Goal: Transaction & Acquisition: Purchase product/service

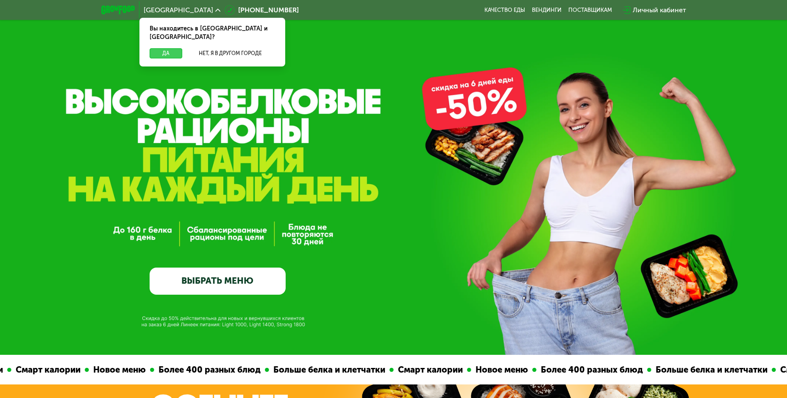
click at [165, 48] on button "Да" at bounding box center [166, 53] width 33 height 10
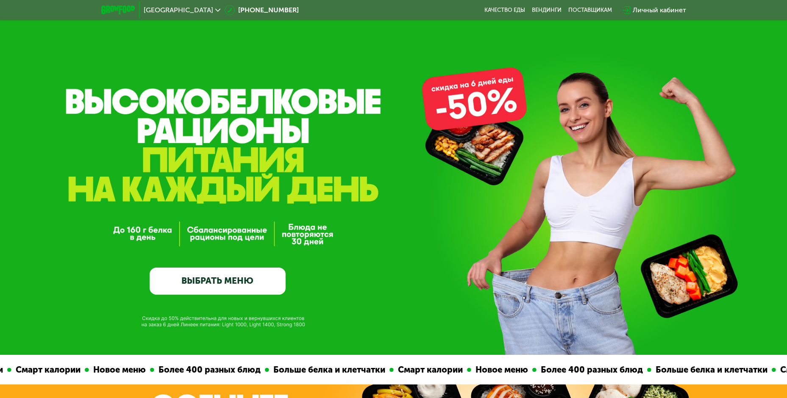
click at [208, 286] on link "ВЫБРАТЬ МЕНЮ" at bounding box center [218, 281] width 136 height 27
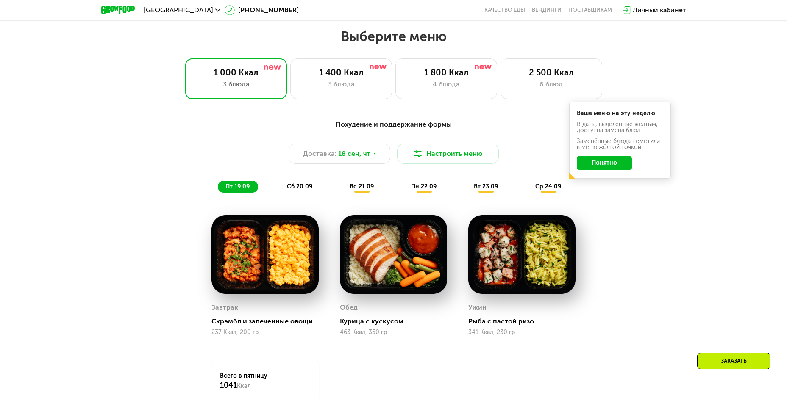
scroll to position [685, 0]
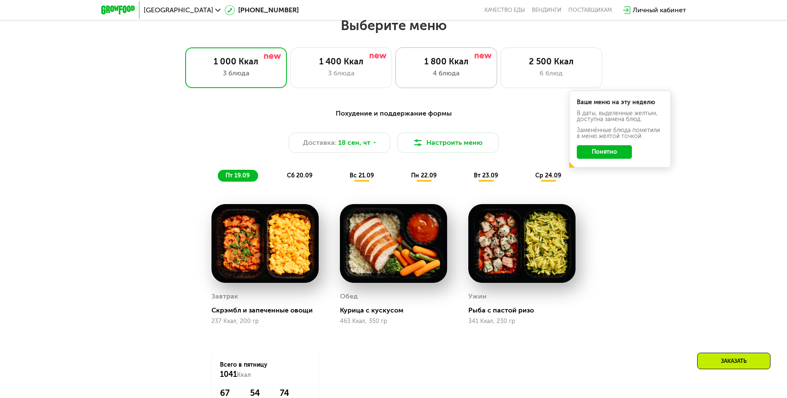
click at [442, 78] on div "4 блюда" at bounding box center [446, 73] width 84 height 10
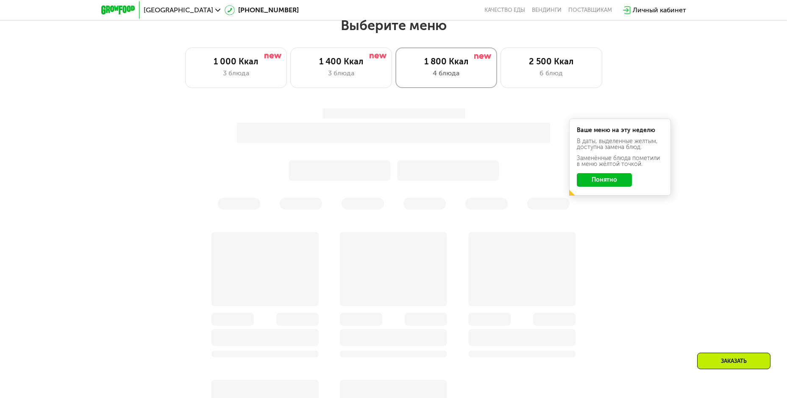
click at [442, 78] on div "4 блюда" at bounding box center [446, 73] width 84 height 10
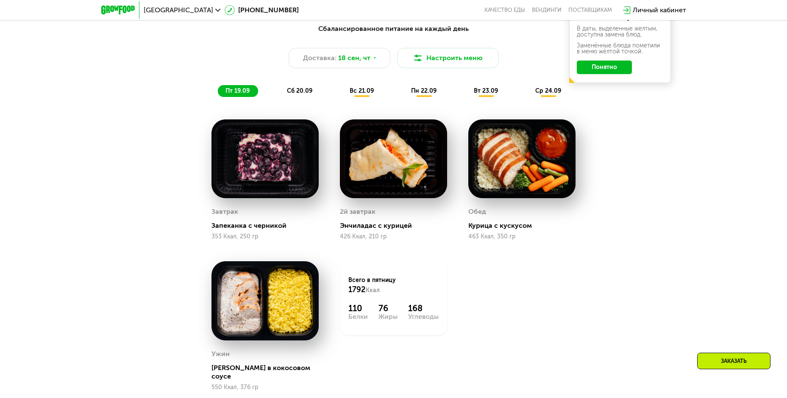
scroll to position [812, 0]
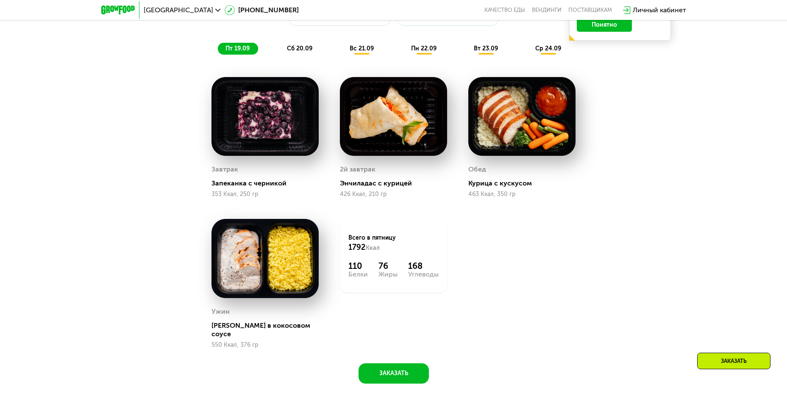
click at [426, 52] on span "пн 22.09" at bounding box center [423, 48] width 25 height 7
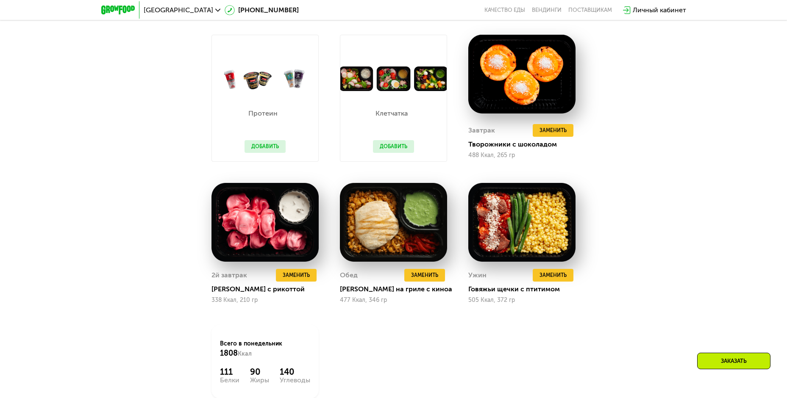
scroll to position [940, 0]
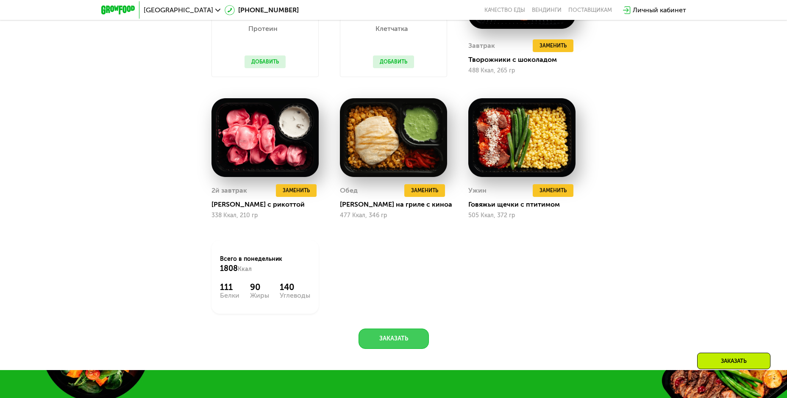
click at [397, 343] on button "Заказать" at bounding box center [393, 339] width 70 height 20
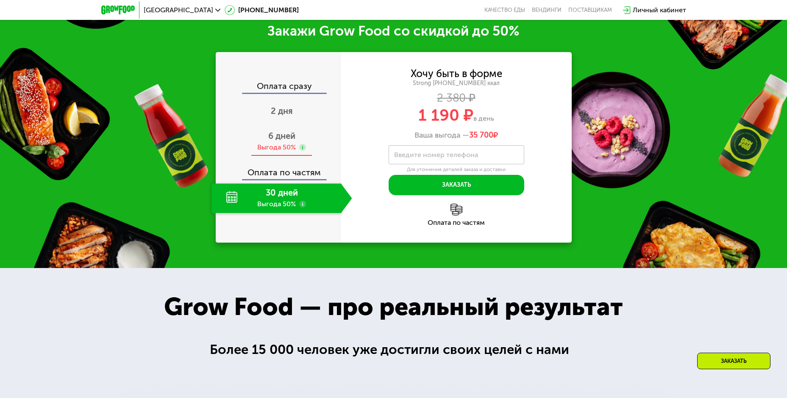
click at [305, 151] on use at bounding box center [302, 147] width 7 height 7
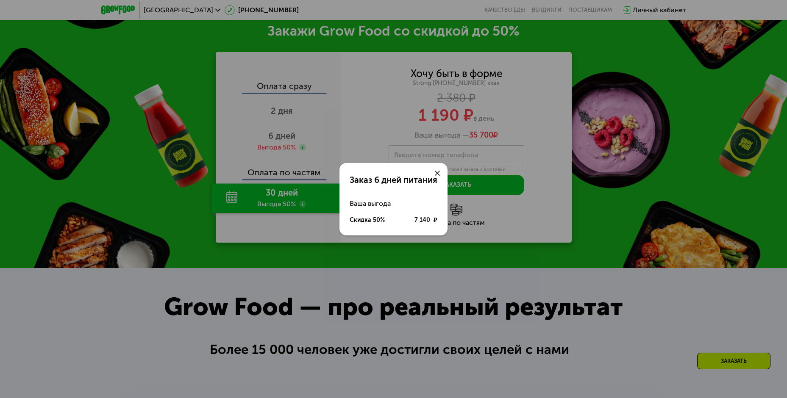
click at [439, 172] on use at bounding box center [437, 173] width 5 height 5
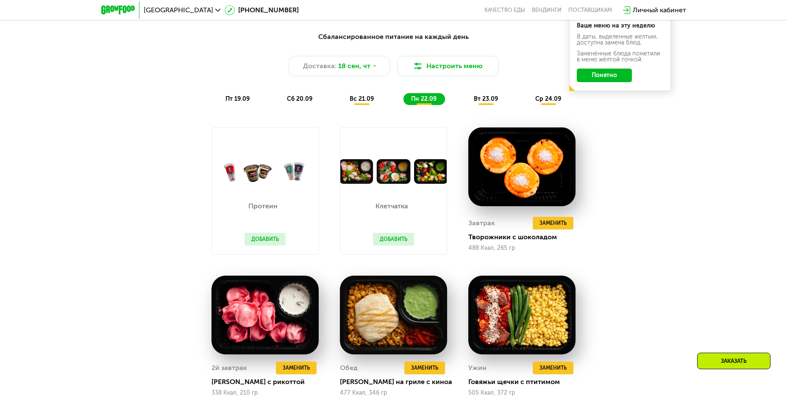
scroll to position [635, 0]
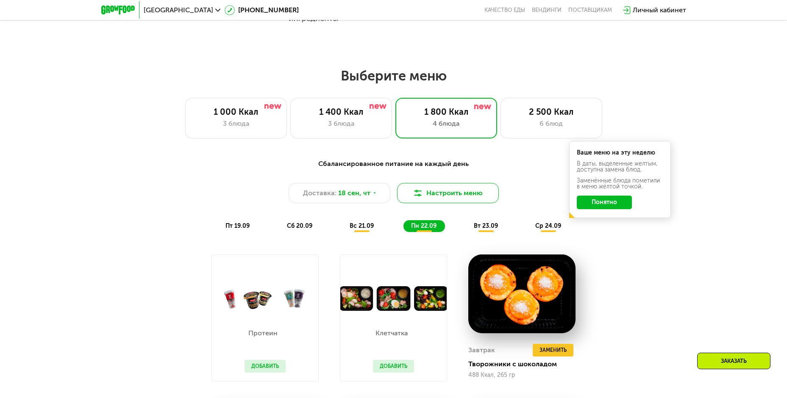
click at [439, 197] on button "Настроить меню" at bounding box center [448, 193] width 102 height 20
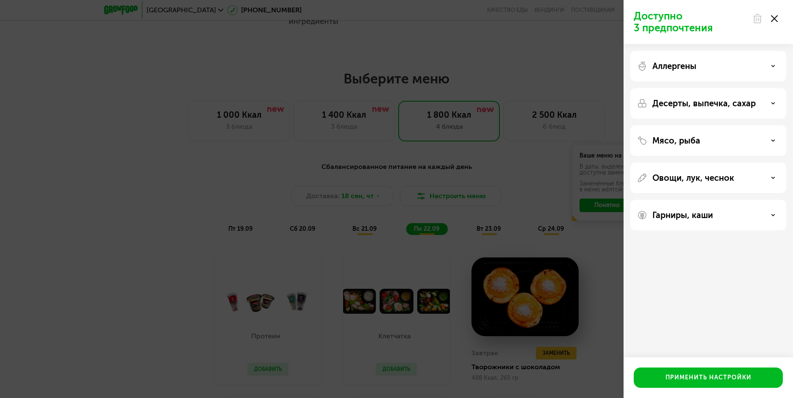
click at [777, 18] on icon at bounding box center [774, 18] width 7 height 7
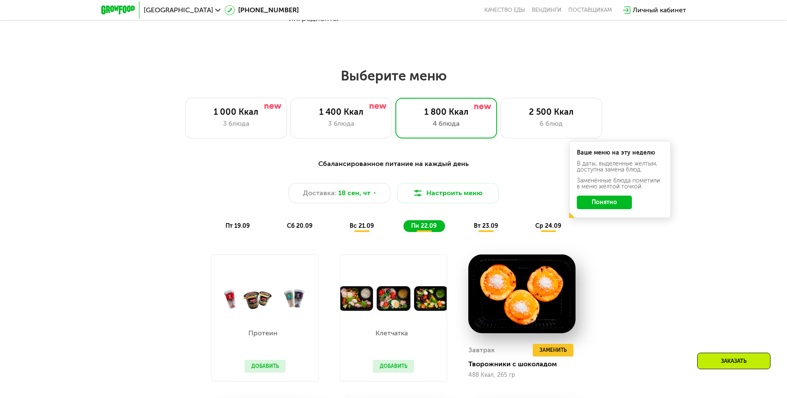
click at [491, 226] on span "вт 23.09" at bounding box center [486, 225] width 24 height 7
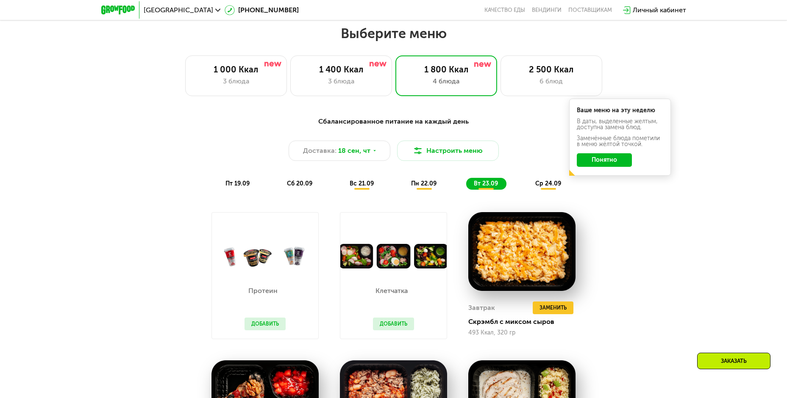
scroll to position [720, 0]
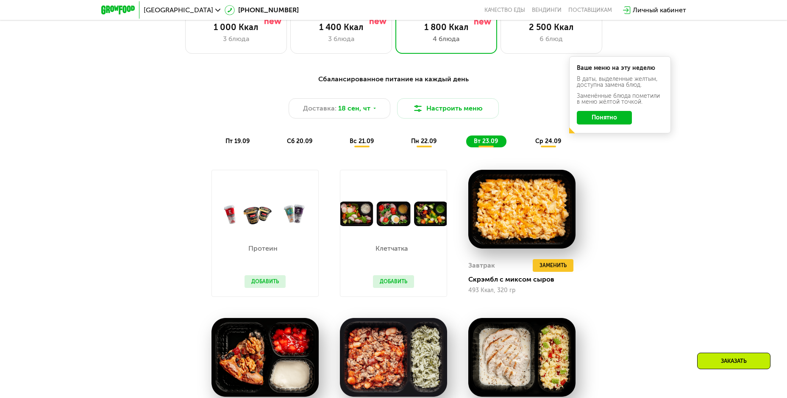
click at [549, 145] on span "ср 24.09" at bounding box center [548, 141] width 26 height 7
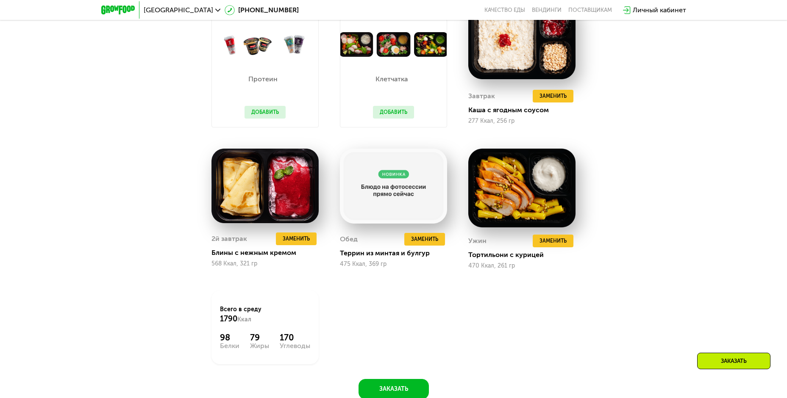
scroll to position [974, 0]
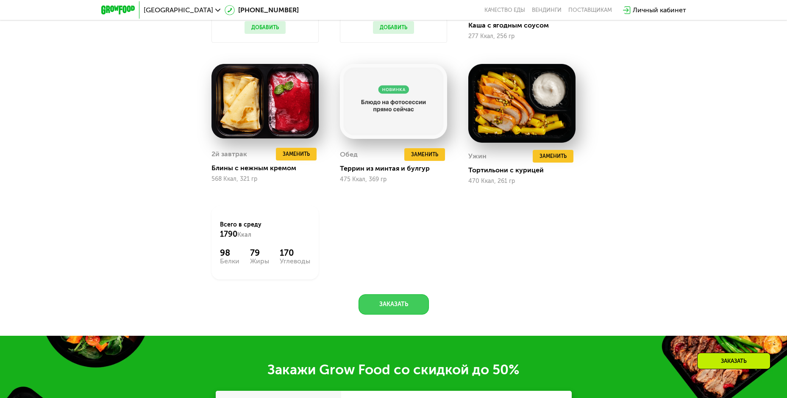
click at [397, 305] on button "Заказать" at bounding box center [393, 304] width 70 height 20
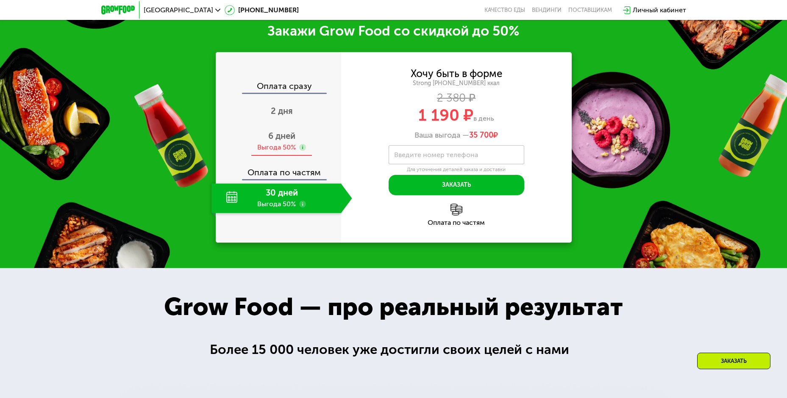
click at [281, 139] on span "6 дней" at bounding box center [281, 136] width 27 height 10
